Goal: Find contact information: Find contact information

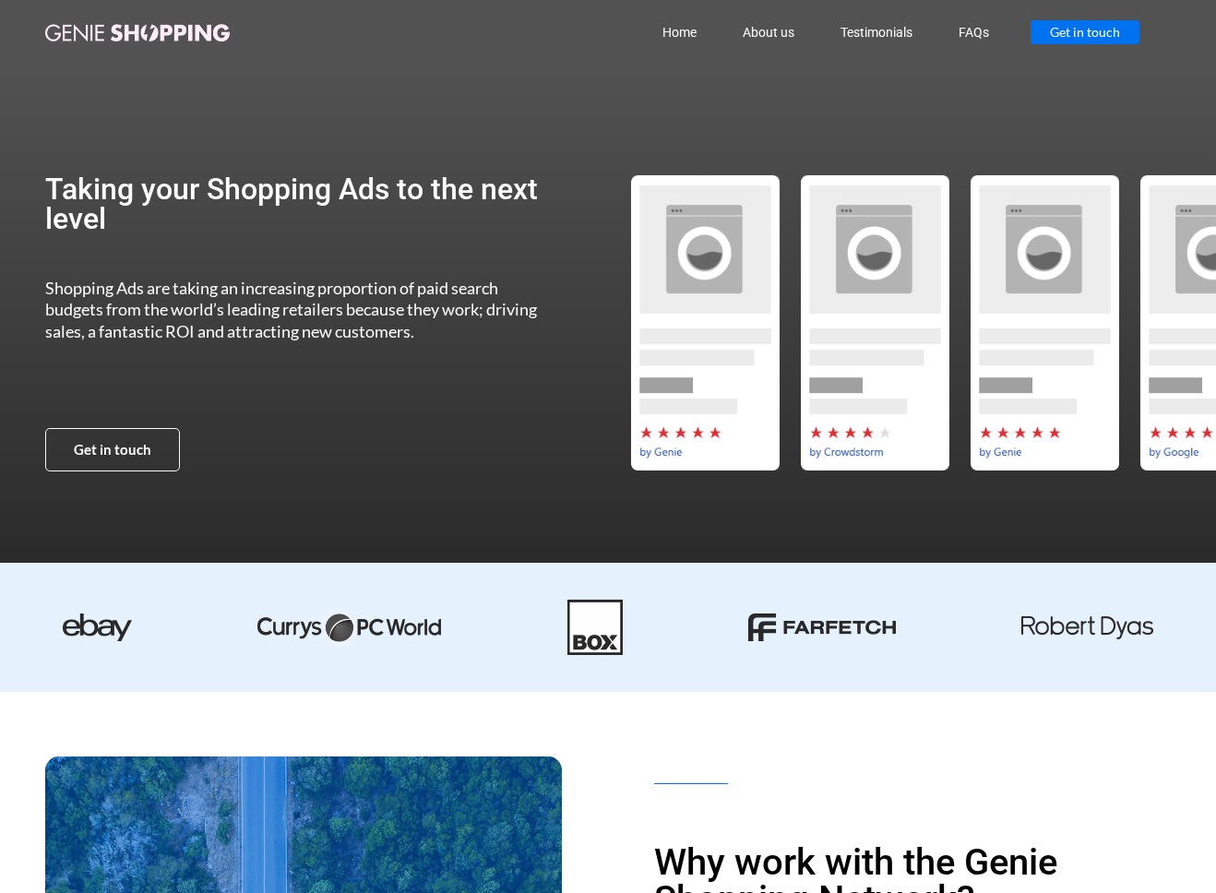
click at [1086, 26] on span "Get in touch" at bounding box center [1085, 32] width 70 height 13
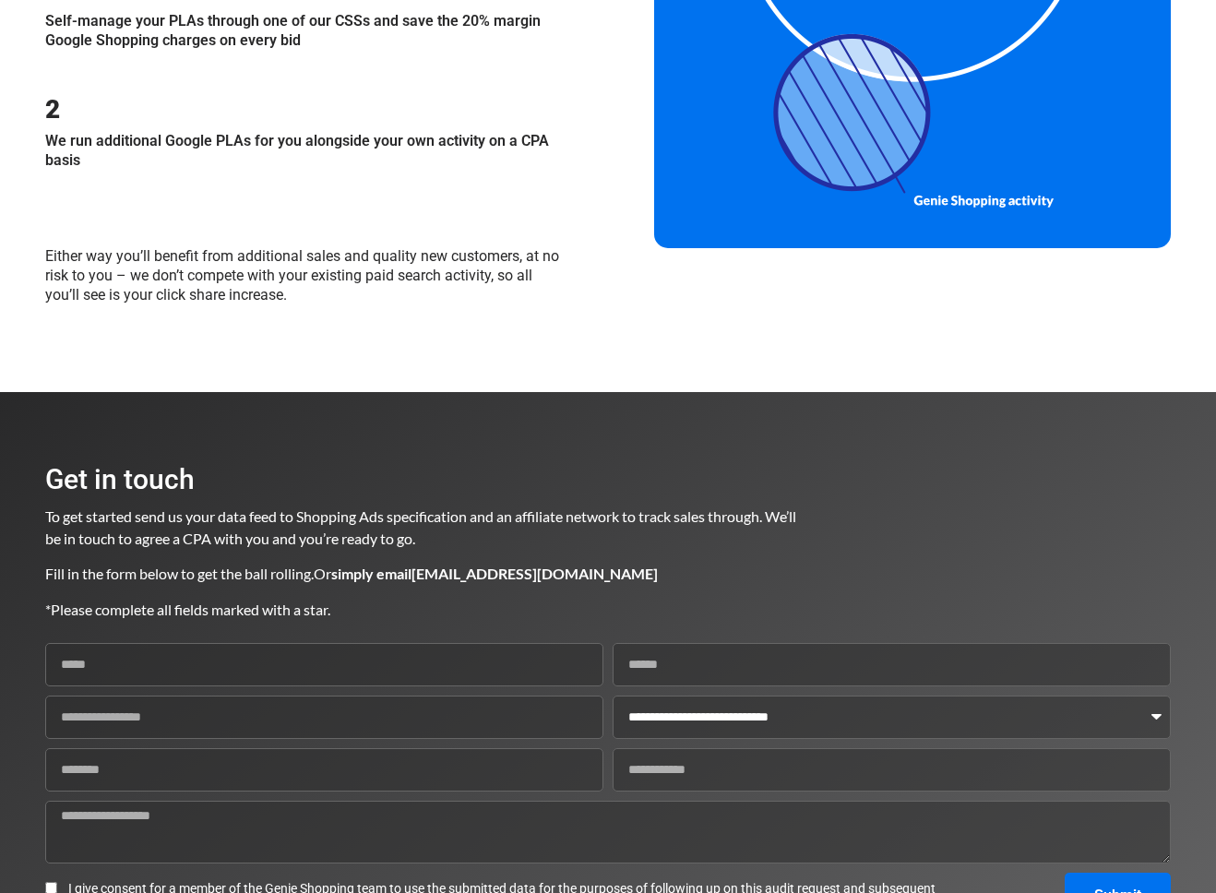
scroll to position [2104, 0]
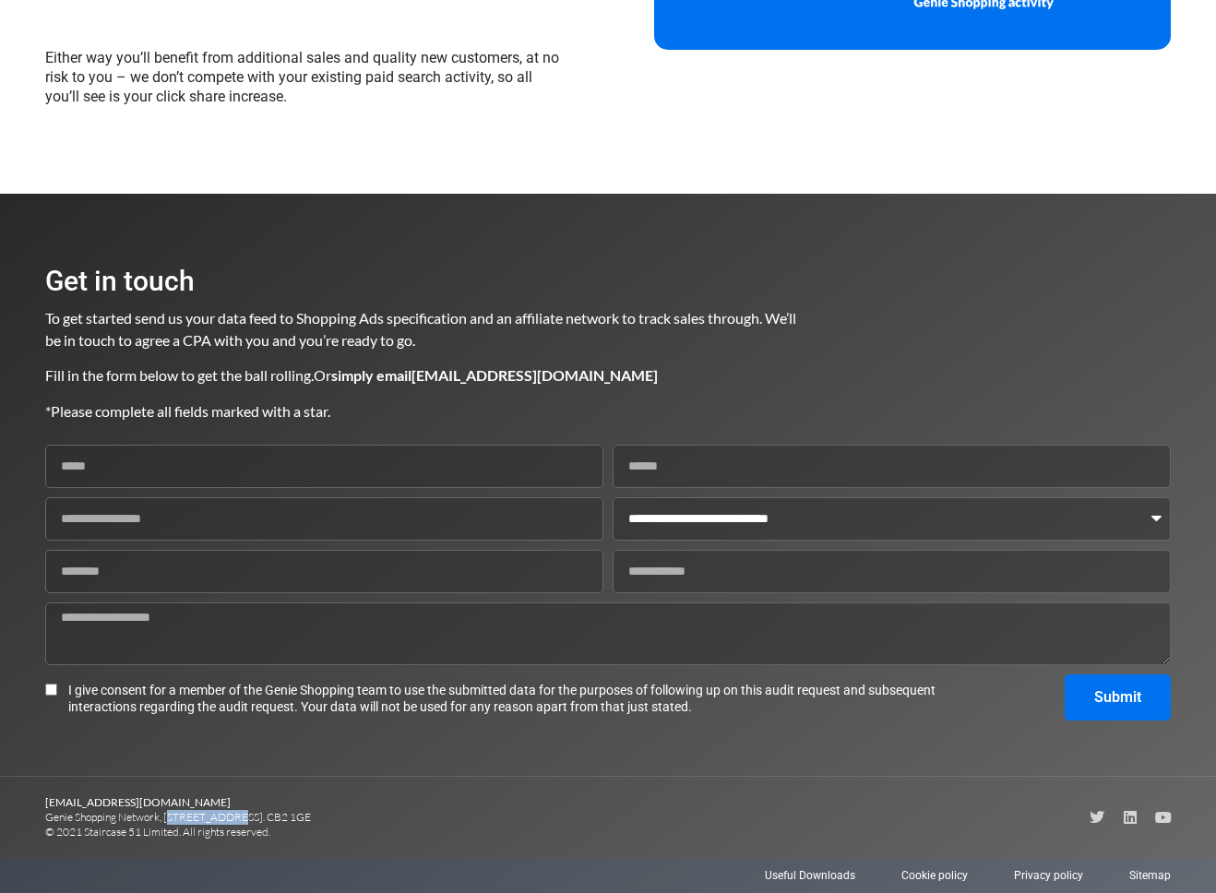
drag, startPoint x: 170, startPoint y: 813, endPoint x: 224, endPoint y: 813, distance: 54.4
click at [224, 813] on p "[EMAIL_ADDRESS][DOMAIN_NAME] Genie Shopping Network, [STREET_ADDRESS]. CB2 1GE …" at bounding box center [326, 817] width 563 height 44
copy p "[STREET_ADDRESS]"
drag, startPoint x: 283, startPoint y: 813, endPoint x: 339, endPoint y: 818, distance: 56.4
click at [339, 818] on p "[EMAIL_ADDRESS][DOMAIN_NAME] Genie Shopping Network, [STREET_ADDRESS]. CB2 1GE …" at bounding box center [326, 817] width 563 height 44
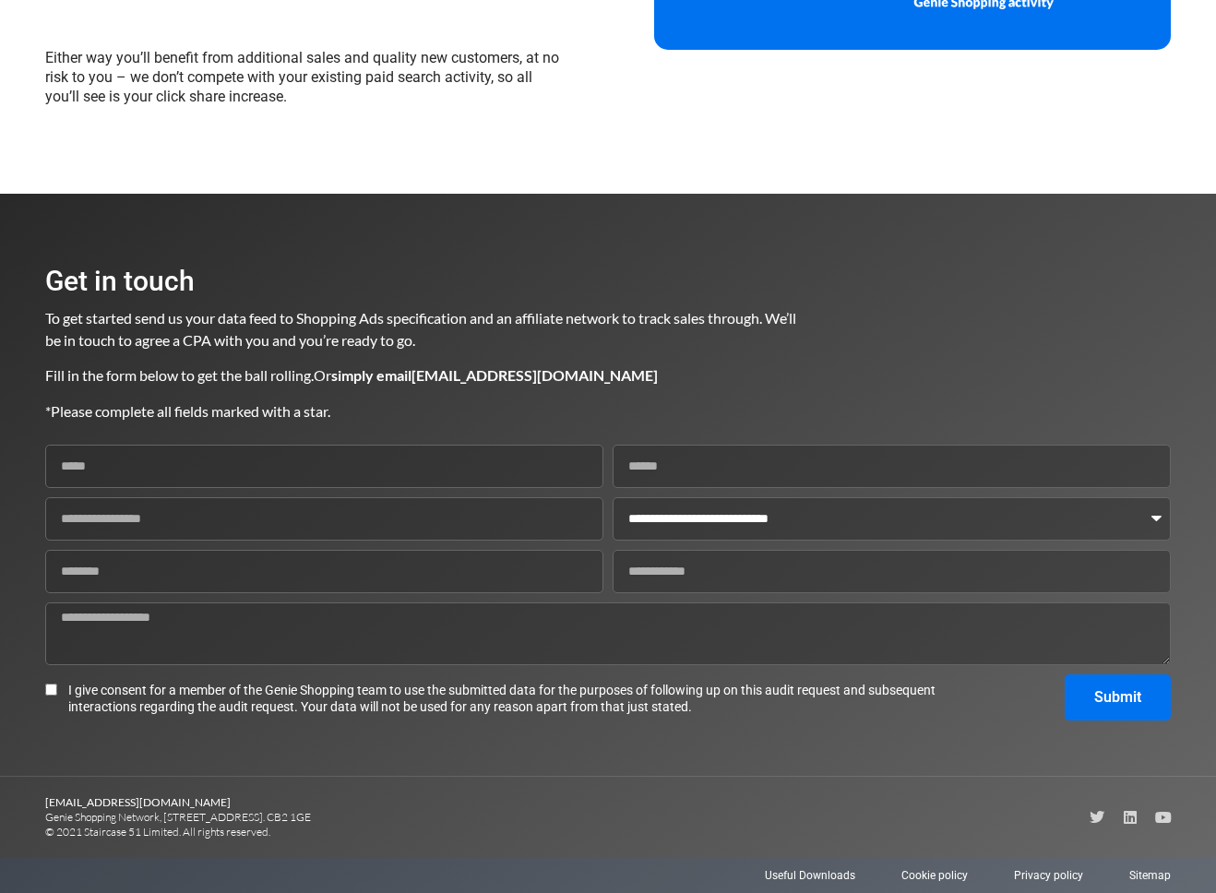
click at [337, 819] on p "[EMAIL_ADDRESS][DOMAIN_NAME] Genie Shopping Network, [STREET_ADDRESS]. CB2 1GE …" at bounding box center [326, 817] width 563 height 44
drag, startPoint x: 330, startPoint y: 818, endPoint x: 284, endPoint y: 820, distance: 46.1
click at [284, 820] on p "[EMAIL_ADDRESS][DOMAIN_NAME] Genie Shopping Network, [STREET_ADDRESS]. CB2 1GE …" at bounding box center [326, 817] width 563 height 44
copy p "CB2 1GE"
